Goal: Find specific page/section

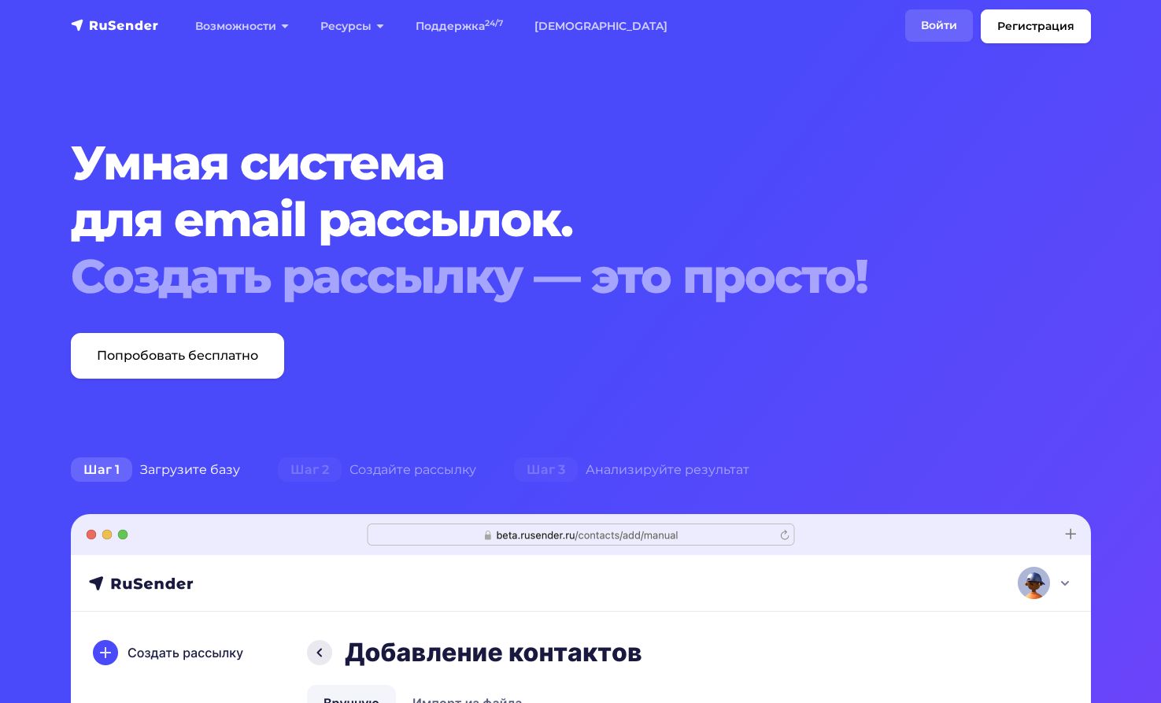
click at [934, 26] on link "Войти" at bounding box center [939, 25] width 68 height 32
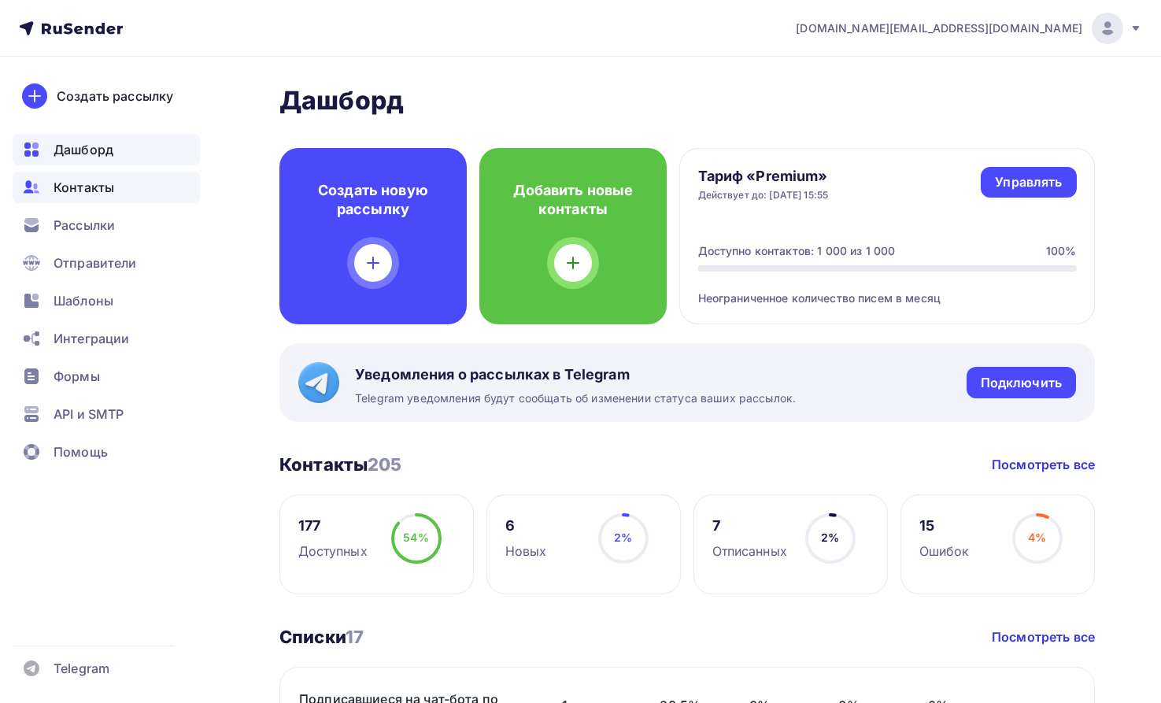
click at [68, 186] on span "Контакты" at bounding box center [84, 187] width 61 height 19
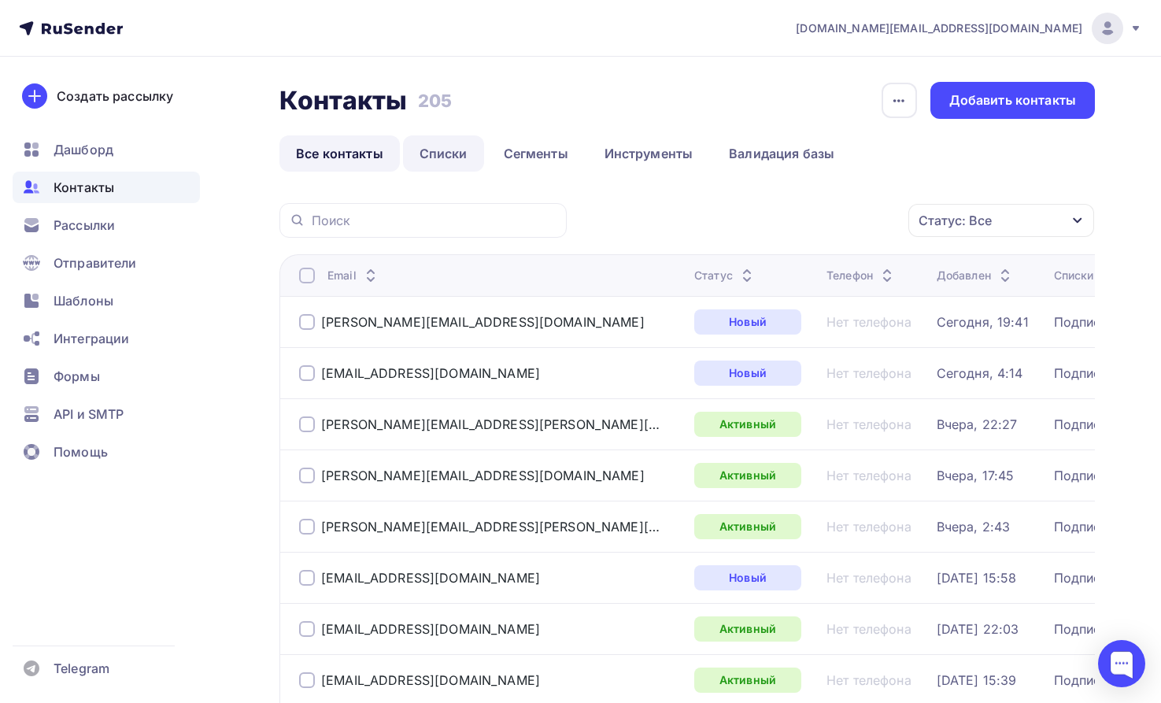
click at [453, 149] on link "Списки" at bounding box center [443, 153] width 81 height 36
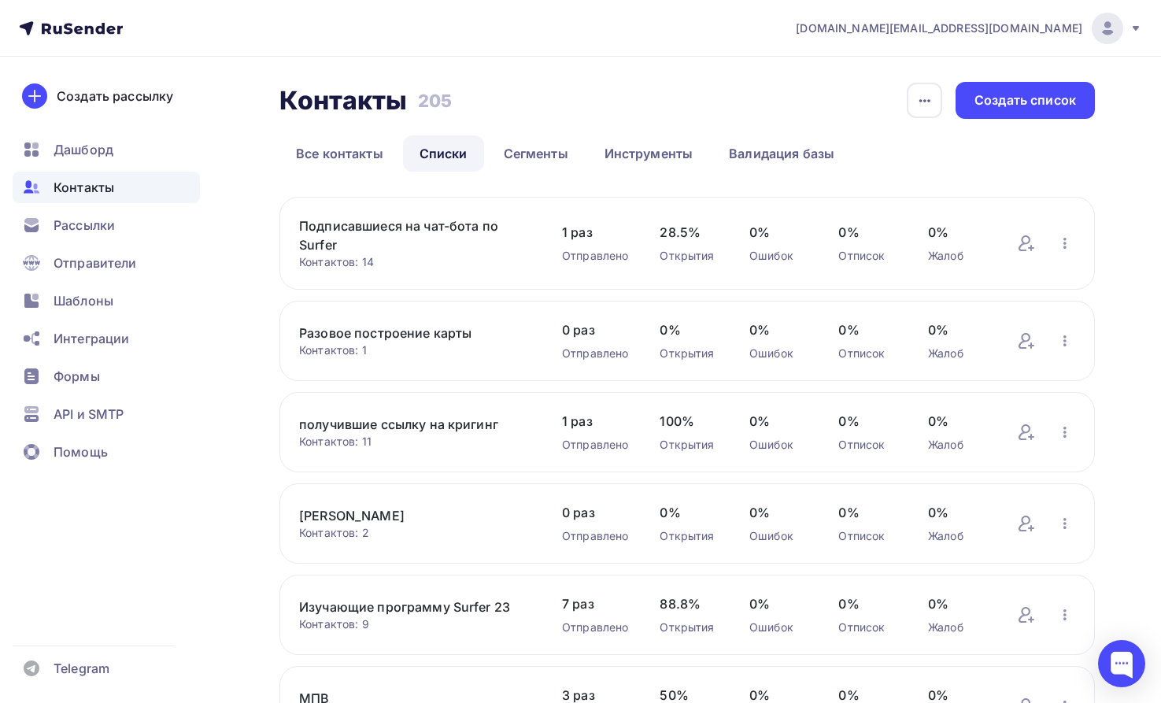
click at [336, 226] on link "Подписавшиеся на чат-бота по Surfer" at bounding box center [414, 235] width 231 height 38
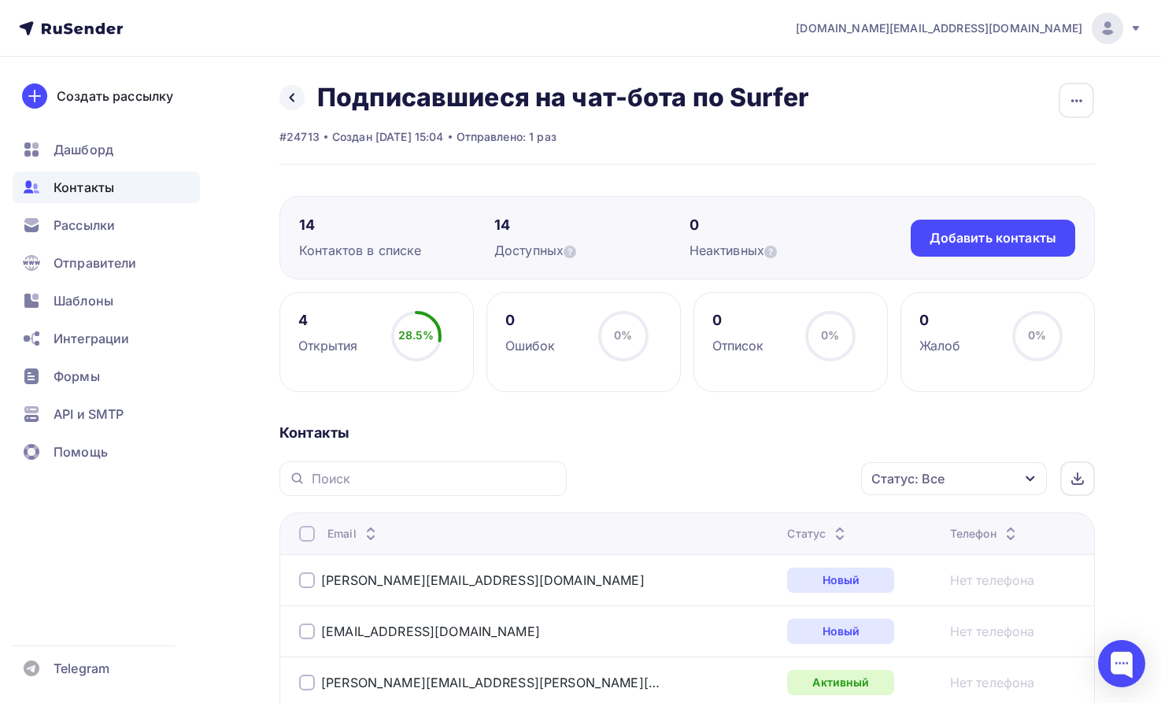
click at [1030, 477] on icon "button" at bounding box center [1030, 478] width 13 height 13
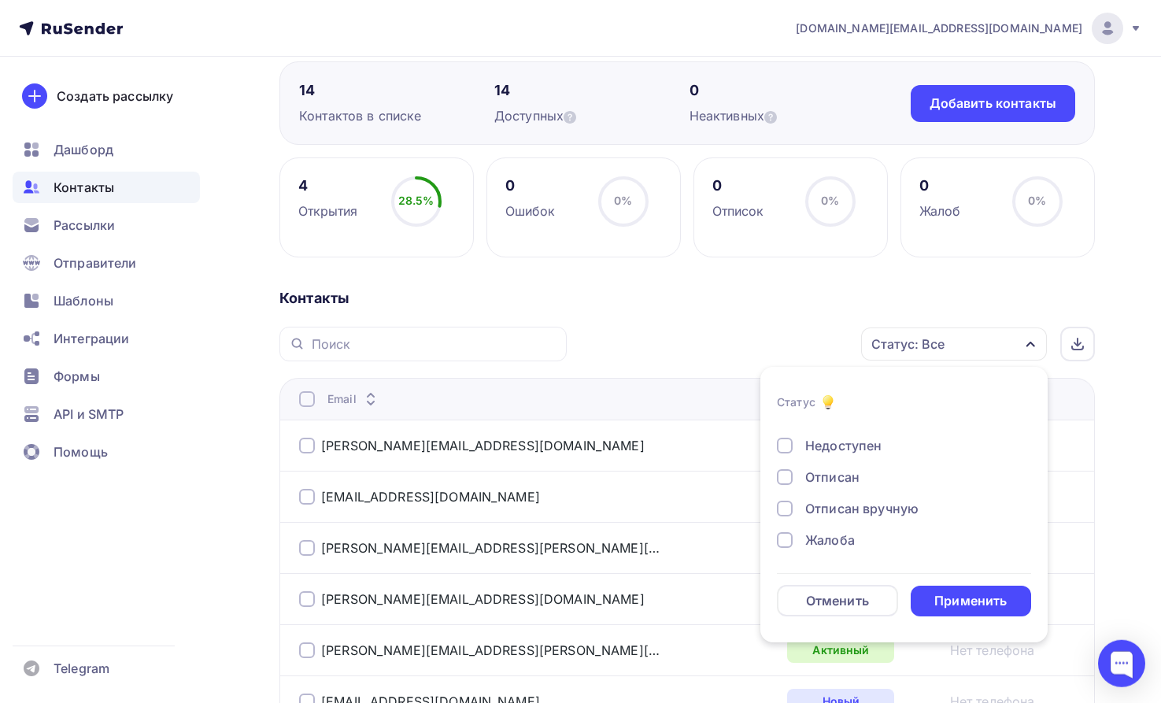
scroll to position [161, 0]
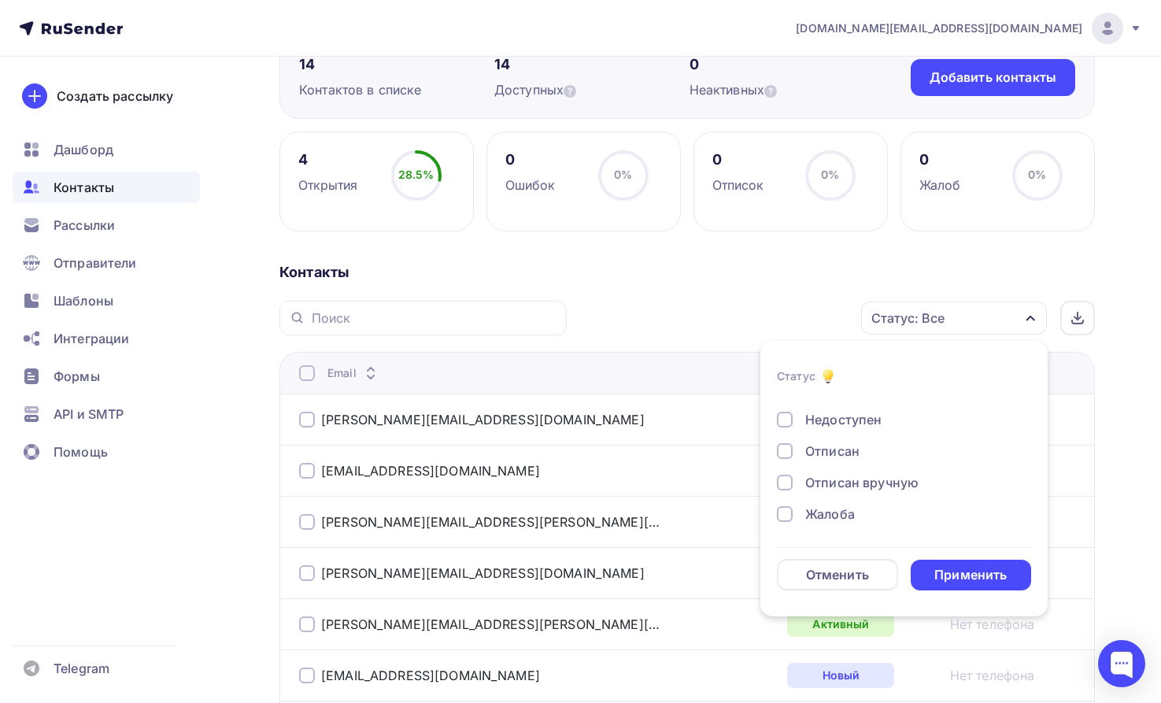
click at [511, 268] on div "Контакты" at bounding box center [687, 272] width 816 height 19
